Goal: Use online tool/utility: Utilize a website feature to perform a specific function

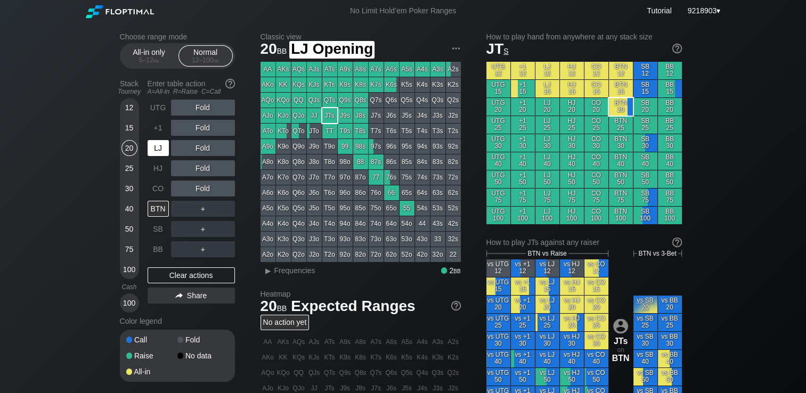
click at [159, 150] on div "LJ" at bounding box center [158, 148] width 21 height 16
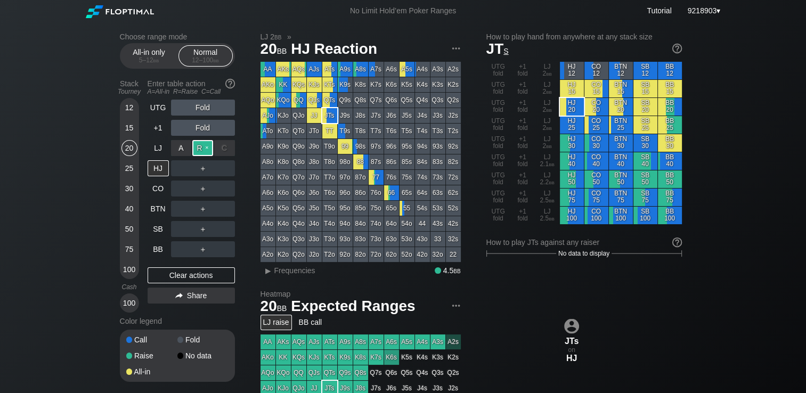
click at [207, 152] on div "R ✕" at bounding box center [202, 148] width 21 height 16
click at [223, 164] on div "C ✕" at bounding box center [224, 168] width 21 height 16
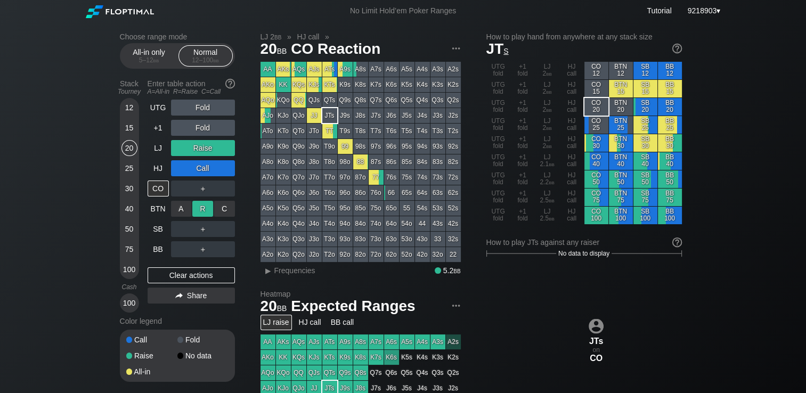
click at [196, 213] on div "R ✕" at bounding box center [202, 209] width 21 height 16
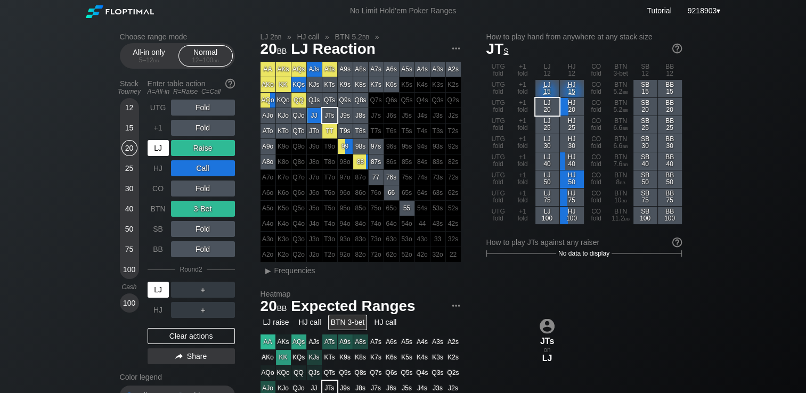
click at [158, 289] on div "LJ" at bounding box center [158, 290] width 21 height 16
click at [165, 297] on div "LJ" at bounding box center [158, 290] width 21 height 16
click at [154, 257] on div "BB" at bounding box center [158, 249] width 21 height 16
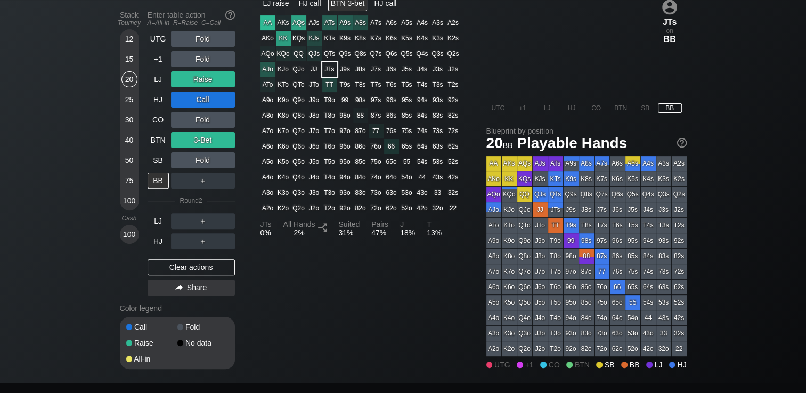
scroll to position [320, 0]
click at [151, 245] on div "HJ" at bounding box center [158, 241] width 21 height 16
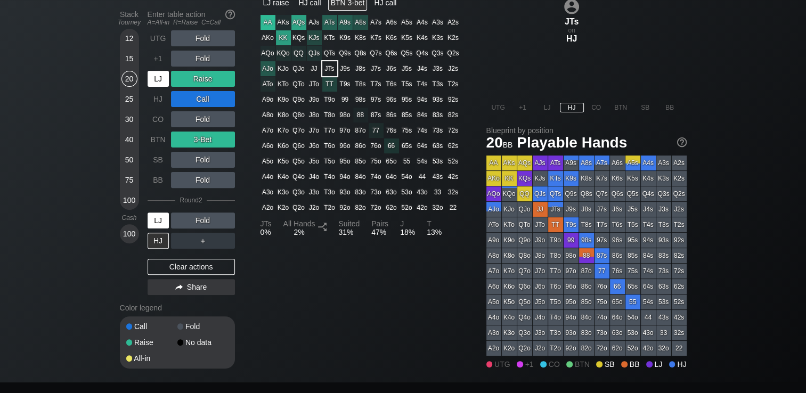
click at [160, 228] on div "LJ" at bounding box center [158, 221] width 21 height 16
click at [156, 240] on div "HJ" at bounding box center [158, 241] width 21 height 16
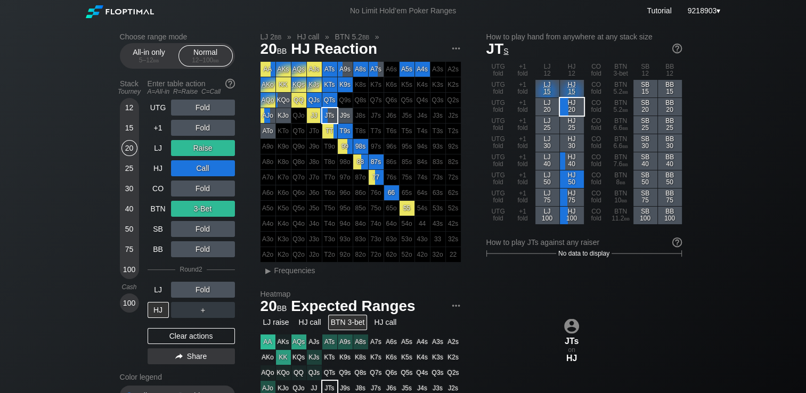
drag, startPoint x: 159, startPoint y: 146, endPoint x: 139, endPoint y: 164, distance: 27.6
click at [159, 145] on div "LJ" at bounding box center [158, 148] width 21 height 16
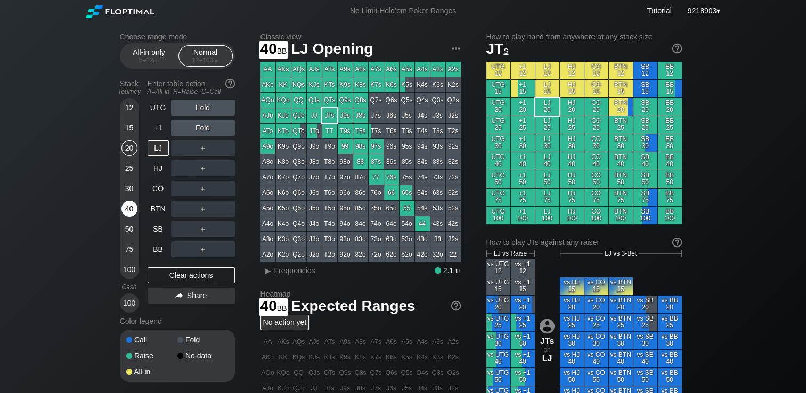
click at [133, 204] on div "40" at bounding box center [129, 209] width 16 height 16
